Goal: Task Accomplishment & Management: Manage account settings

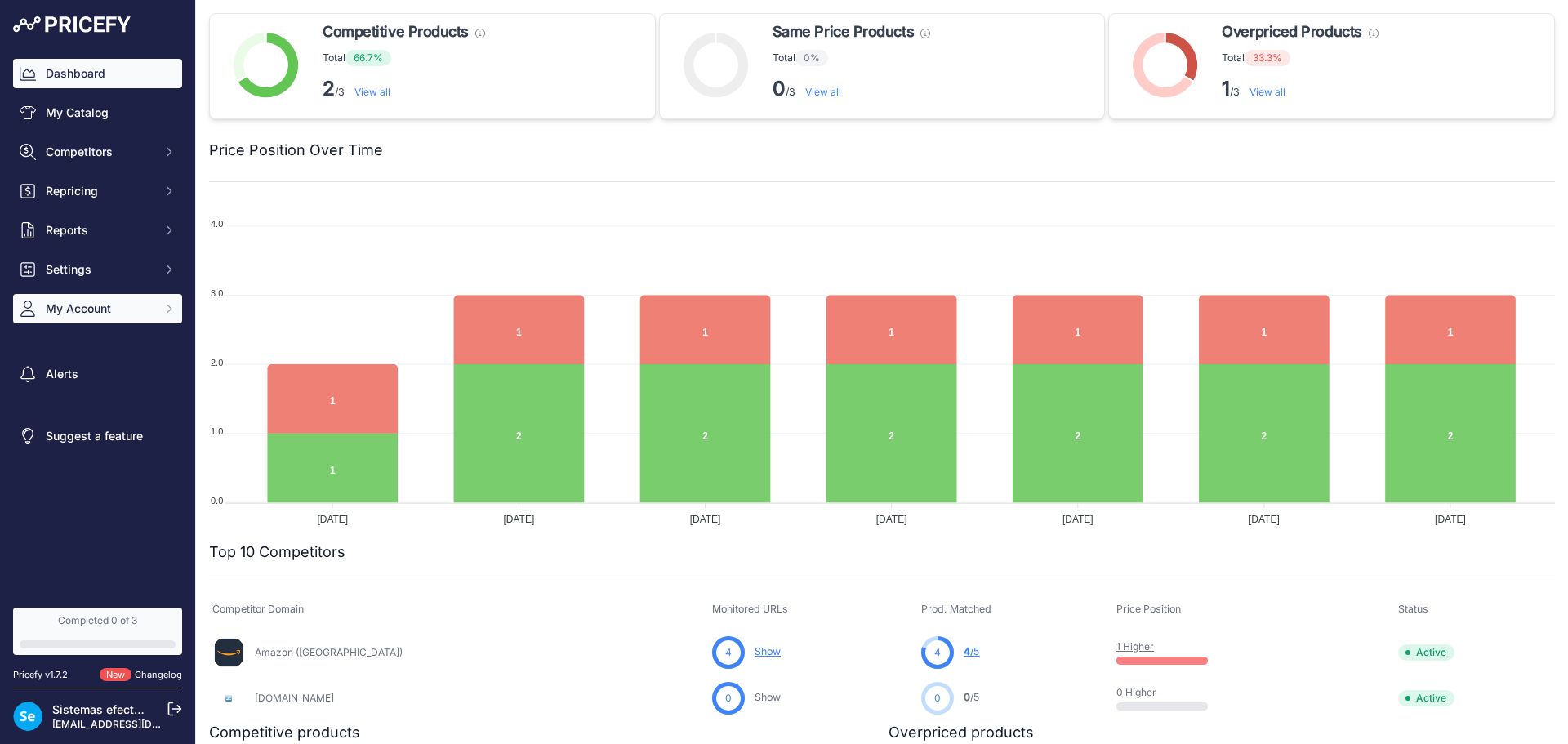
click at [112, 307] on span "My Account" at bounding box center [99, 309] width 107 height 16
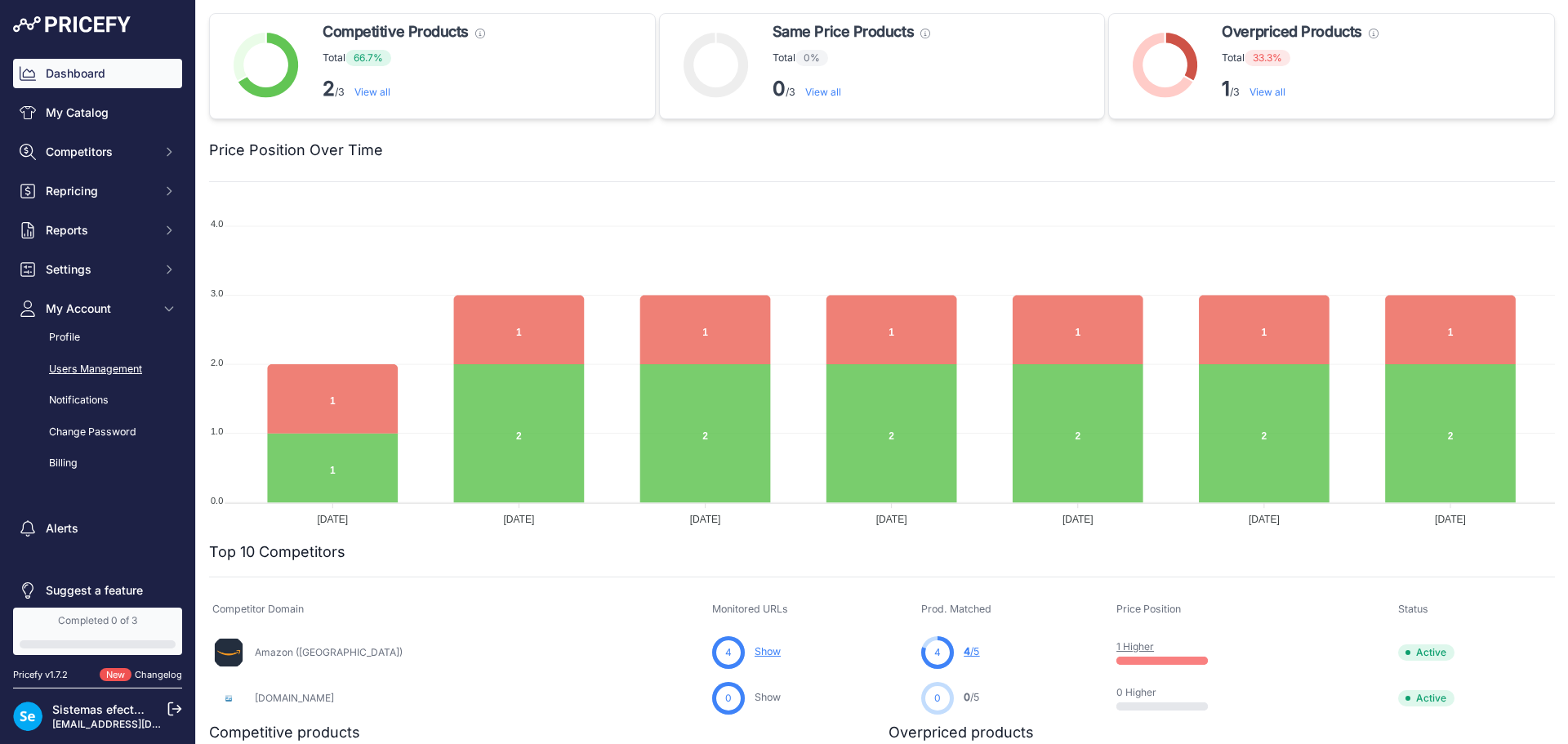
click at [112, 364] on link "Users Management" at bounding box center [97, 369] width 169 height 29
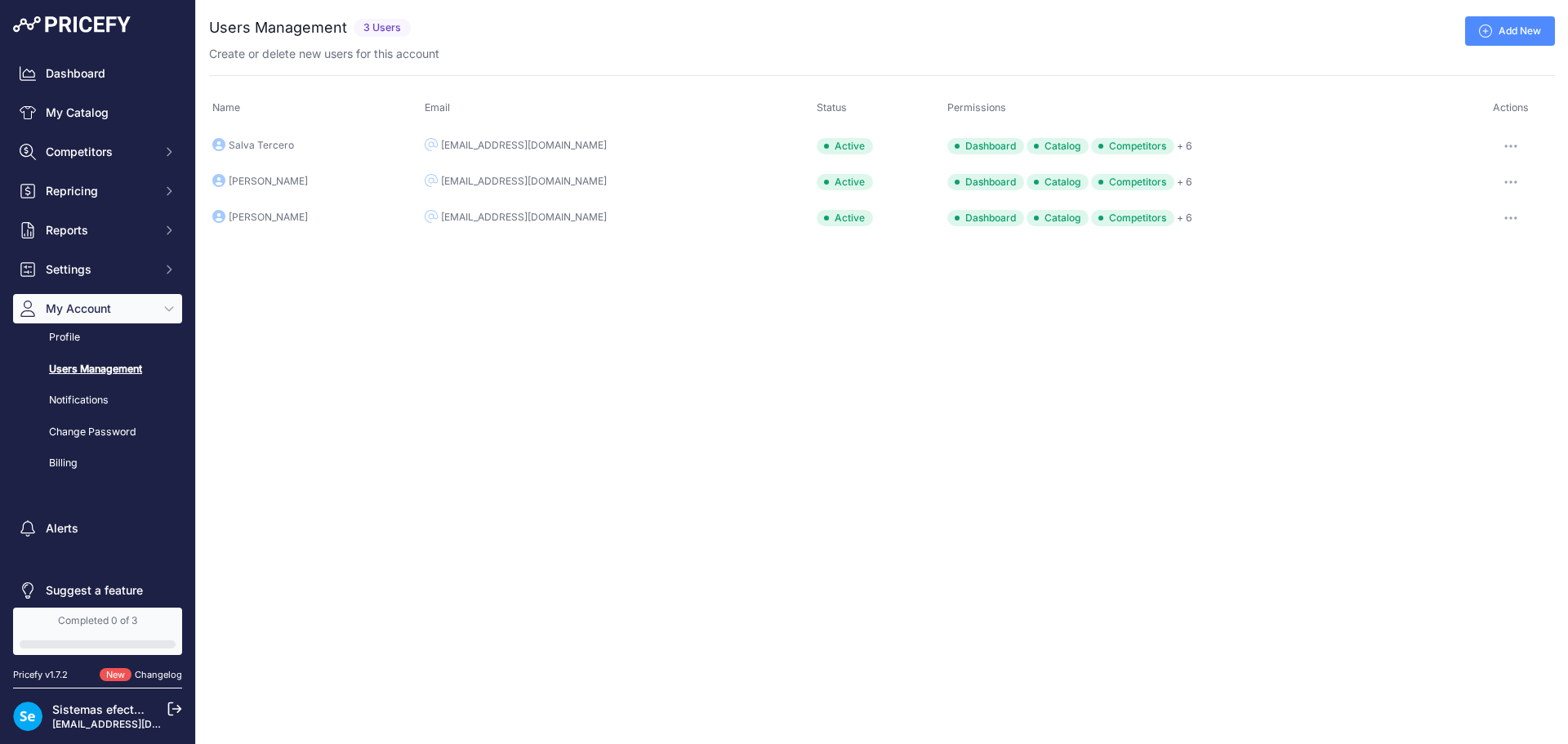
click at [409, 362] on div "Close You are not connected to the internet. ..." at bounding box center [881, 372] width 1371 height 744
click at [1509, 23] on link "Add New" at bounding box center [1510, 30] width 89 height 30
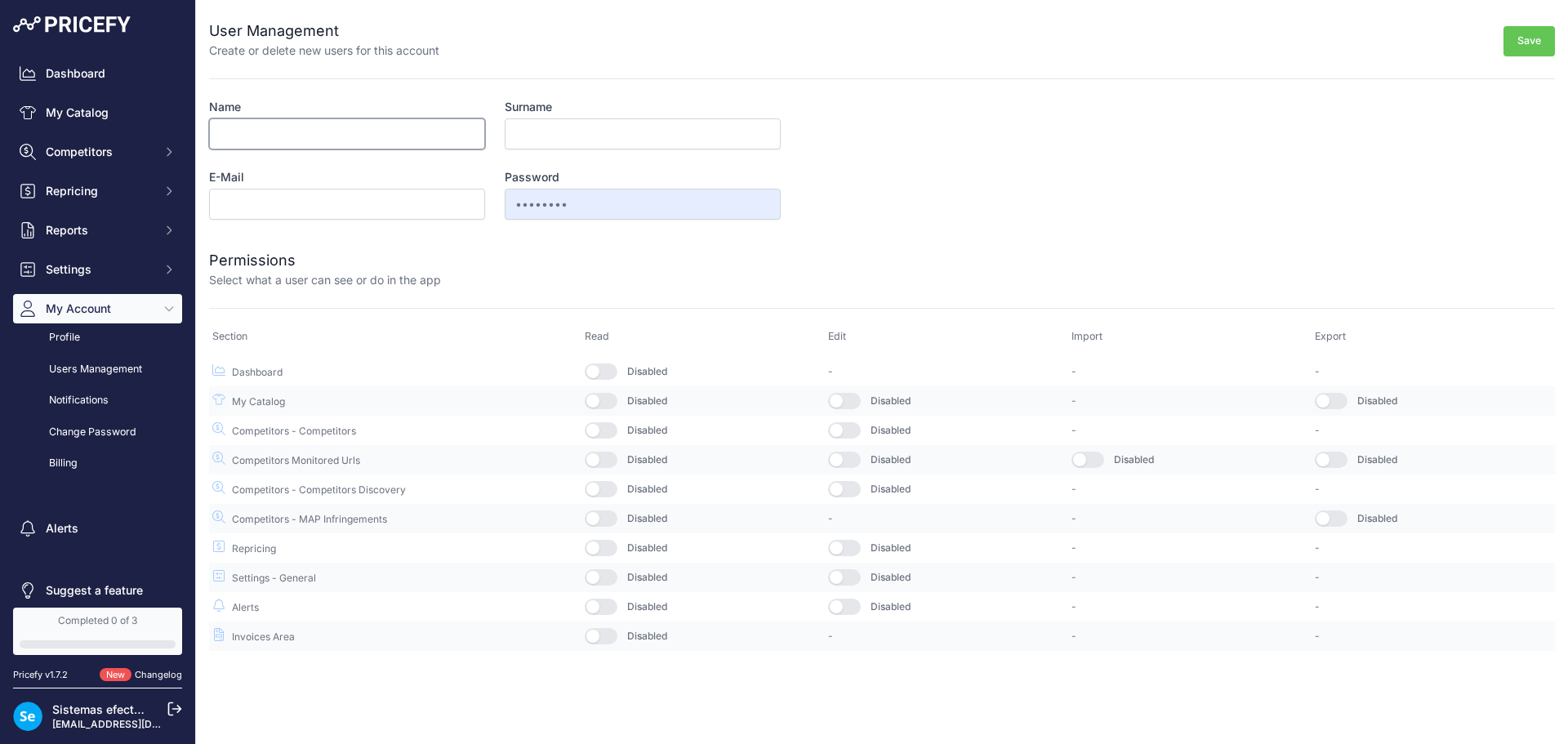
click at [393, 148] on input "Name" at bounding box center [347, 133] width 276 height 31
type input "Paco"
type input "Mas"
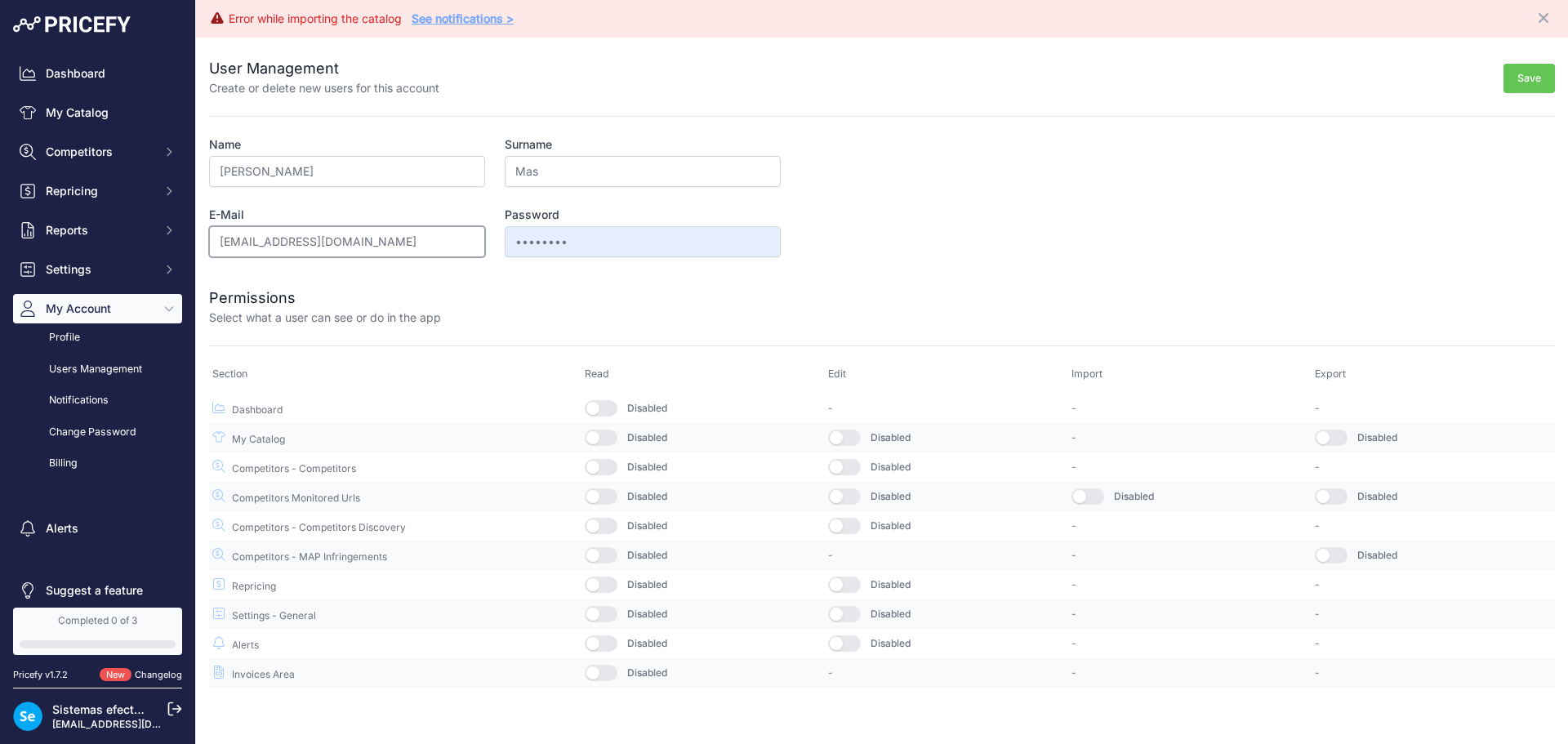
type input "[EMAIL_ADDRESS][DOMAIN_NAME]"
click at [613, 408] on button "button" at bounding box center [601, 408] width 33 height 16
drag, startPoint x: 607, startPoint y: 435, endPoint x: 552, endPoint y: 360, distance: 93.0
click at [607, 435] on button "button" at bounding box center [601, 437] width 33 height 16
click at [606, 459] on button "button" at bounding box center [601, 467] width 33 height 16
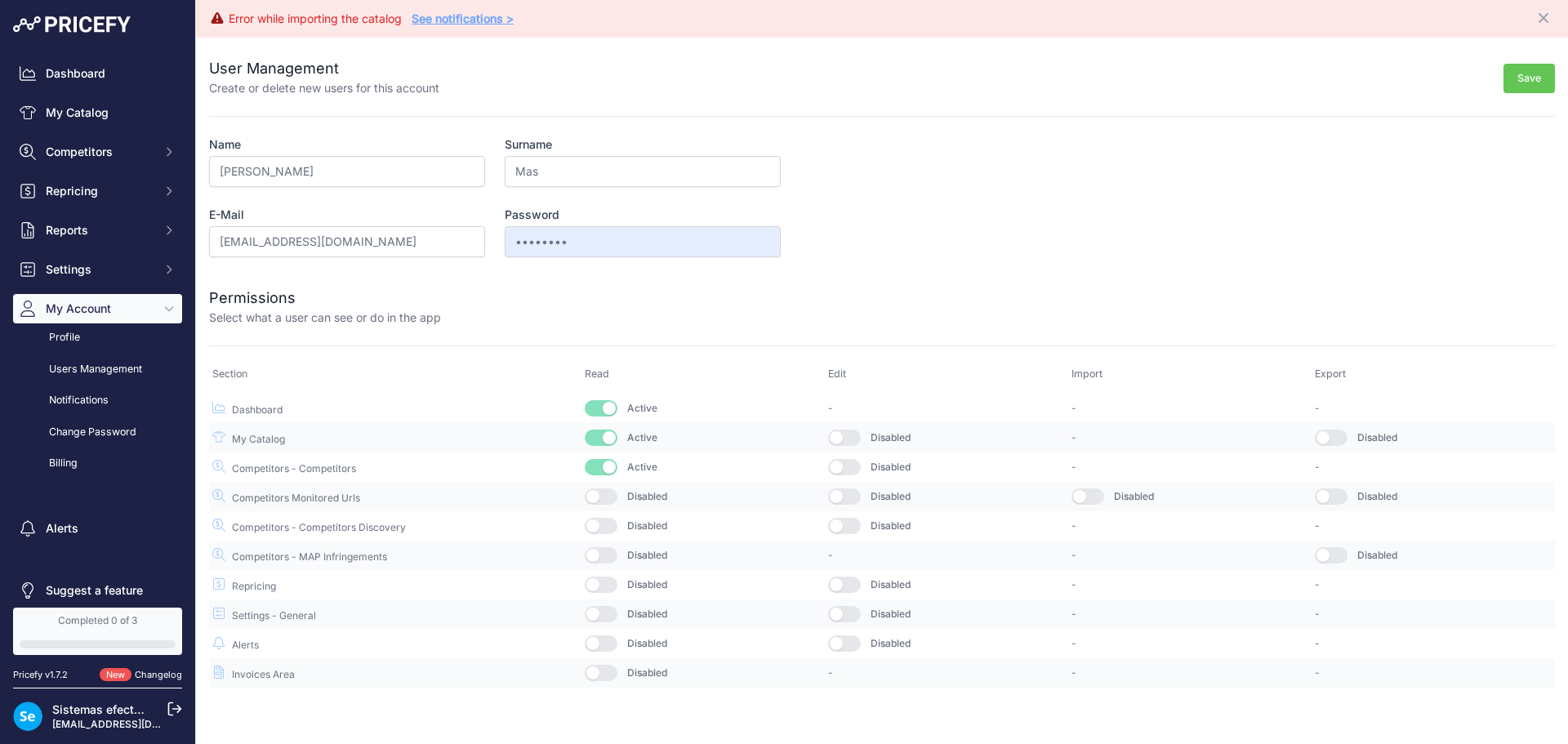
click at [605, 502] on button "button" at bounding box center [601, 496] width 33 height 16
click at [611, 534] on button "button" at bounding box center [601, 526] width 33 height 16
click at [609, 561] on button "button" at bounding box center [601, 555] width 33 height 16
click at [605, 588] on button "button" at bounding box center [601, 584] width 33 height 16
click at [605, 624] on td "Disabled" at bounding box center [703, 613] width 243 height 30
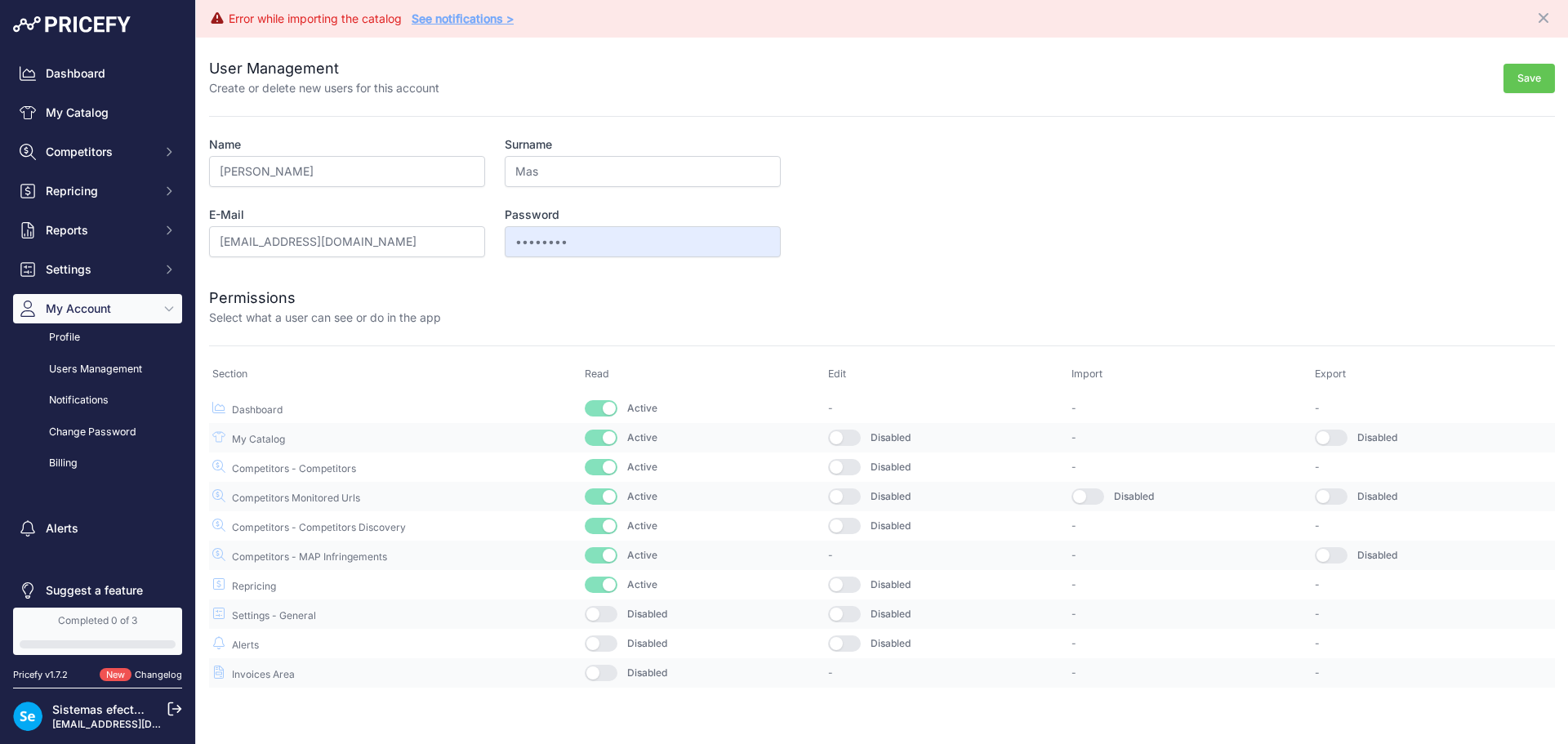
click at [613, 620] on button "button" at bounding box center [601, 613] width 33 height 16
drag, startPoint x: 609, startPoint y: 641, endPoint x: 606, endPoint y: 665, distance: 24.2
click at [609, 642] on button "button" at bounding box center [601, 643] width 33 height 16
click at [605, 672] on button "button" at bounding box center [601, 672] width 33 height 16
click at [1535, 77] on button "Save" at bounding box center [1529, 79] width 52 height 30
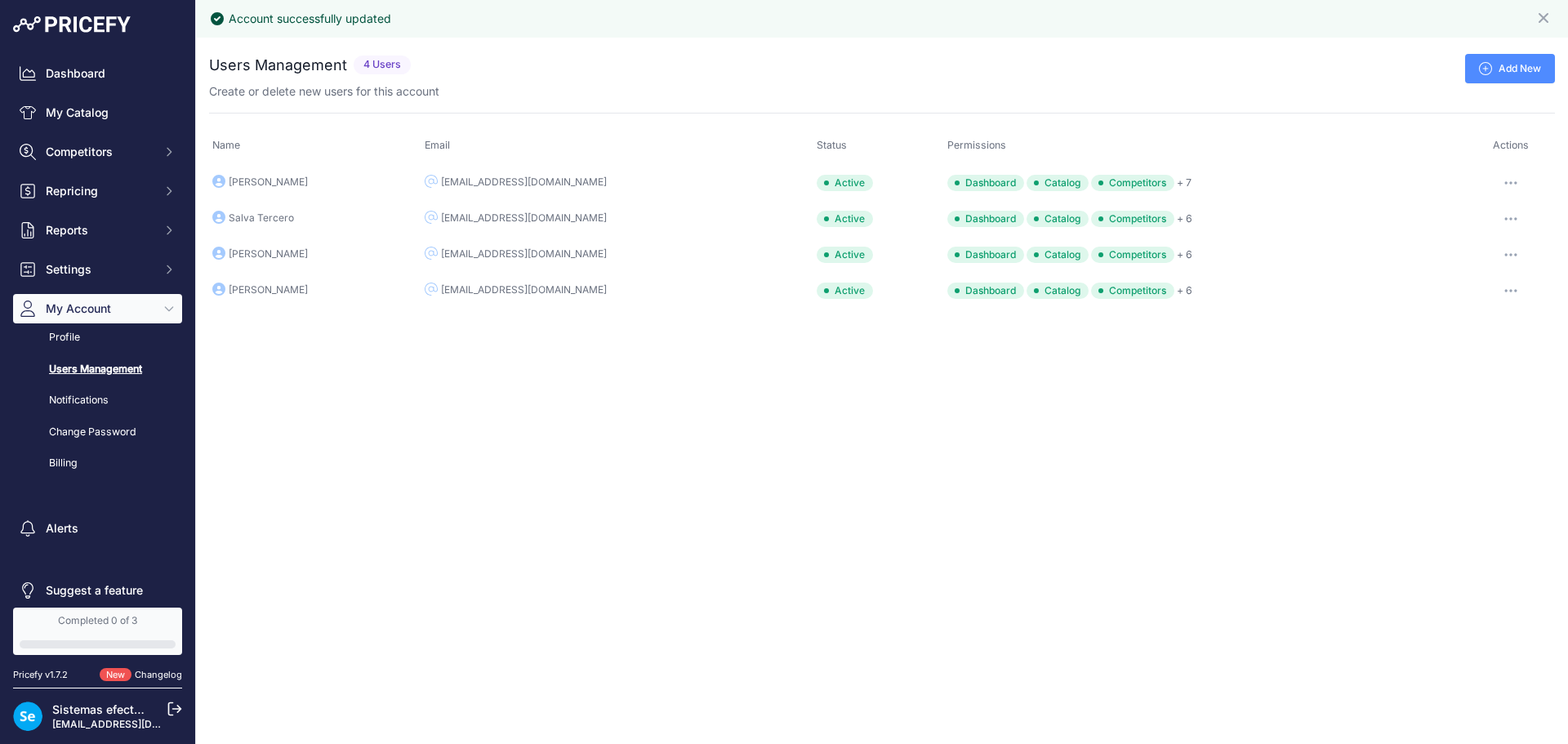
click at [1190, 414] on div "Account successfully updated Close You are not connected to the internet." at bounding box center [881, 372] width 1371 height 744
click at [117, 711] on link "Sistemas efectoLED" at bounding box center [106, 709] width 109 height 14
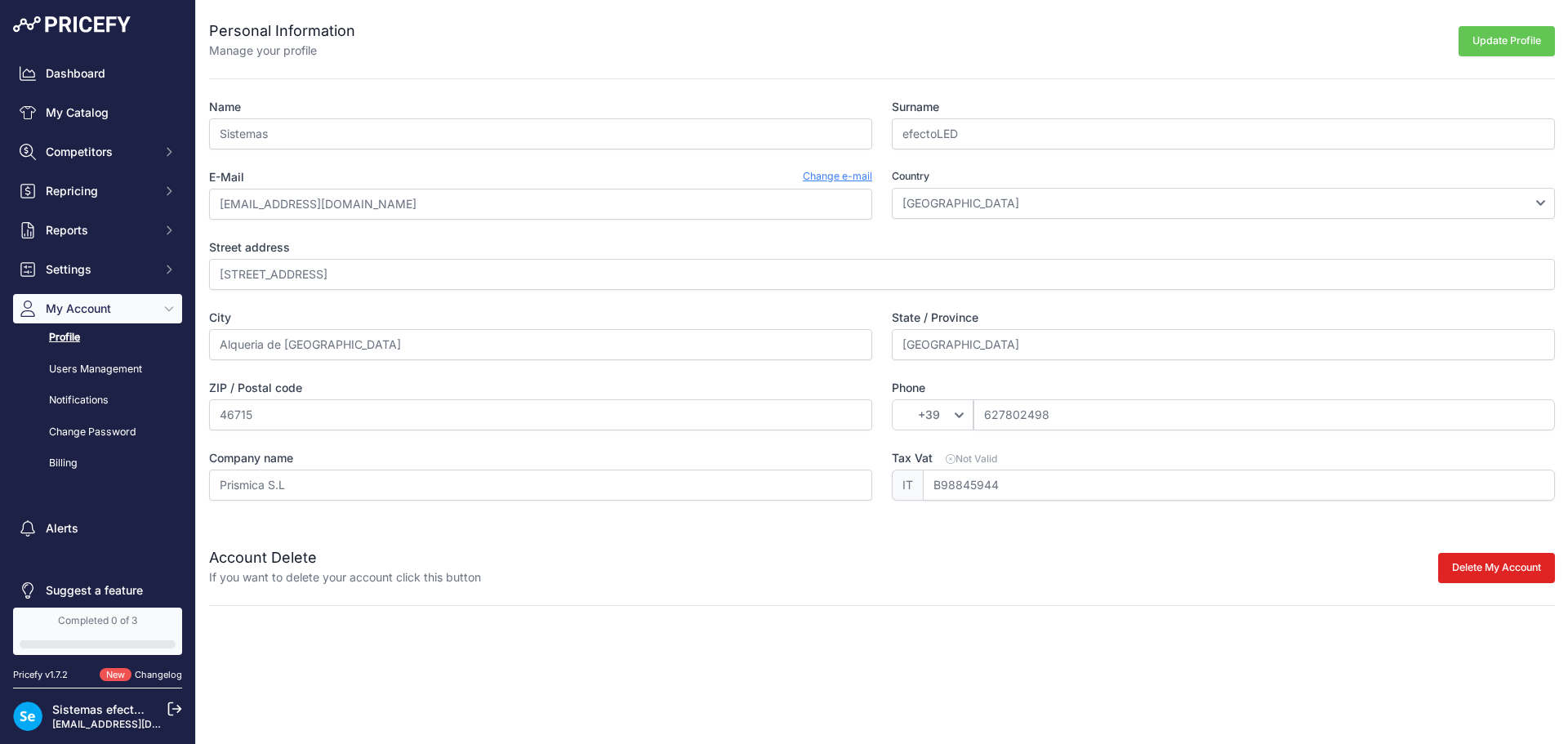
click at [174, 707] on icon at bounding box center [174, 708] width 14 height 14
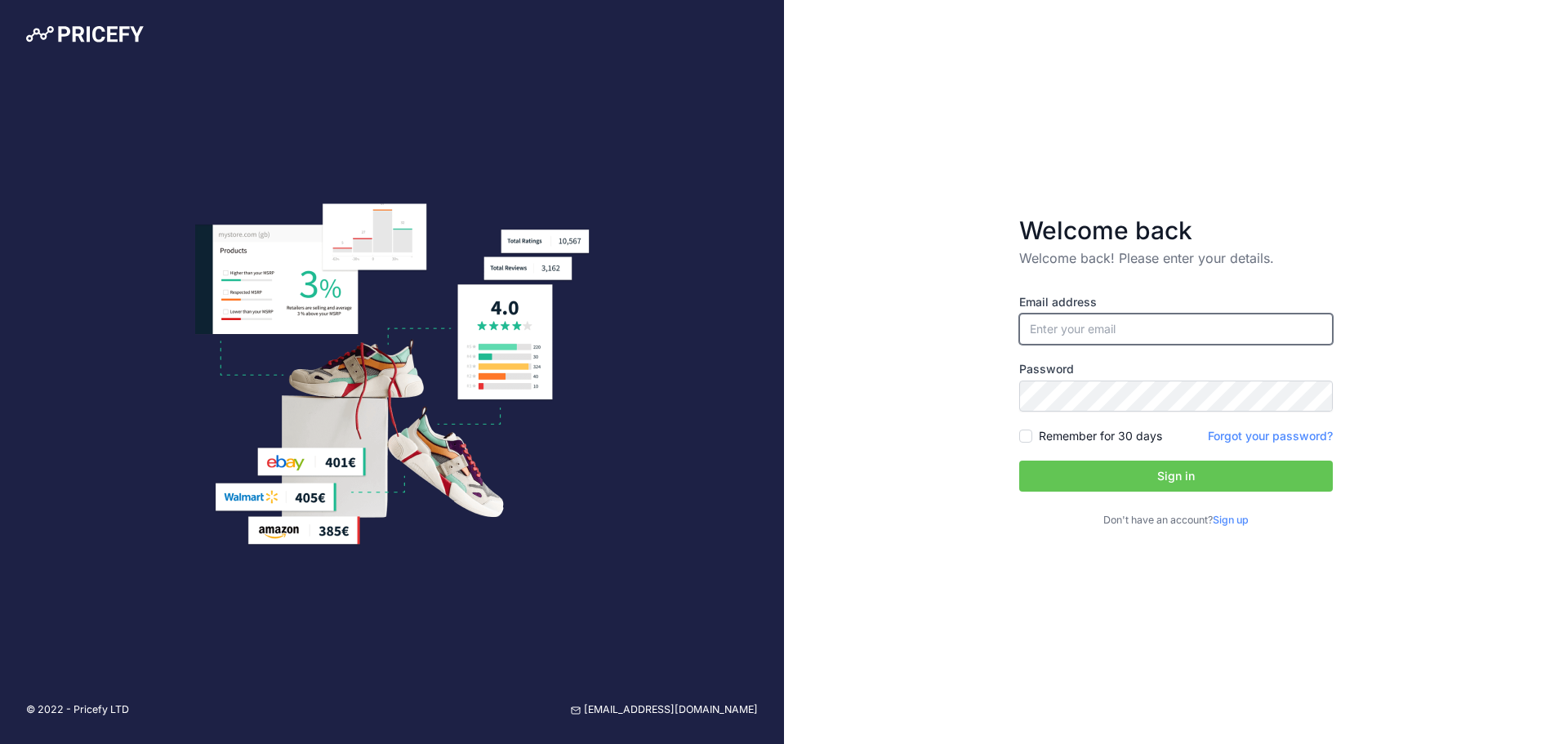
click at [1174, 340] on input "email" at bounding box center [1175, 329] width 314 height 31
type input "[EMAIL_ADDRESS][DOMAIN_NAME]"
click at [1144, 468] on button "Sign in" at bounding box center [1175, 476] width 314 height 31
